Goal: Task Accomplishment & Management: Manage account settings

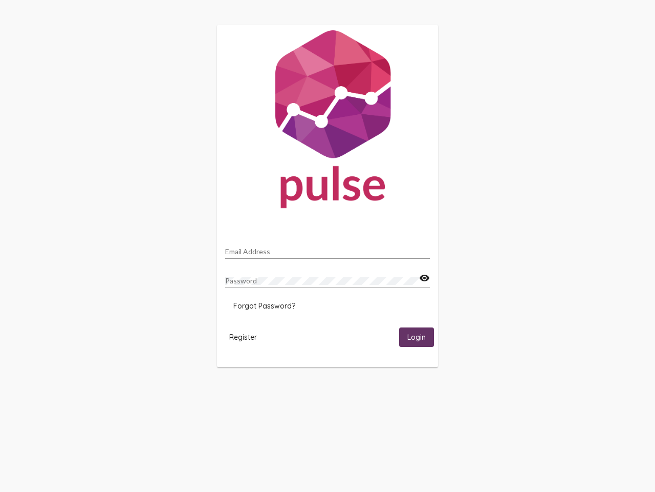
click at [328, 248] on input "Email Address" at bounding box center [327, 251] width 205 height 8
click at [424, 278] on mat-icon "visibility" at bounding box center [424, 278] width 11 height 12
click at [264, 306] on span "Forgot Password?" at bounding box center [264, 305] width 62 height 9
click at [243, 336] on span "Register" at bounding box center [243, 336] width 28 height 9
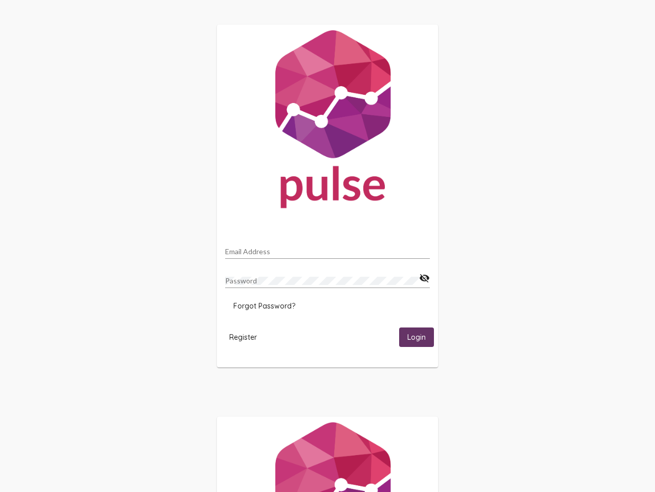
click at [417, 336] on span "Login" at bounding box center [417, 337] width 18 height 9
